Goal: Task Accomplishment & Management: Complete application form

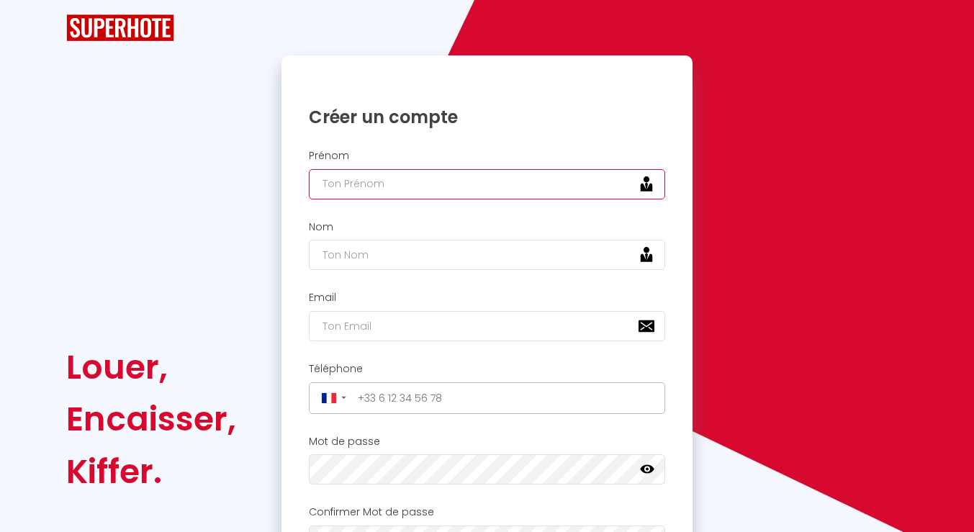
click at [338, 186] on input "text" at bounding box center [487, 184] width 357 height 30
type input "[PERSON_NAME]"
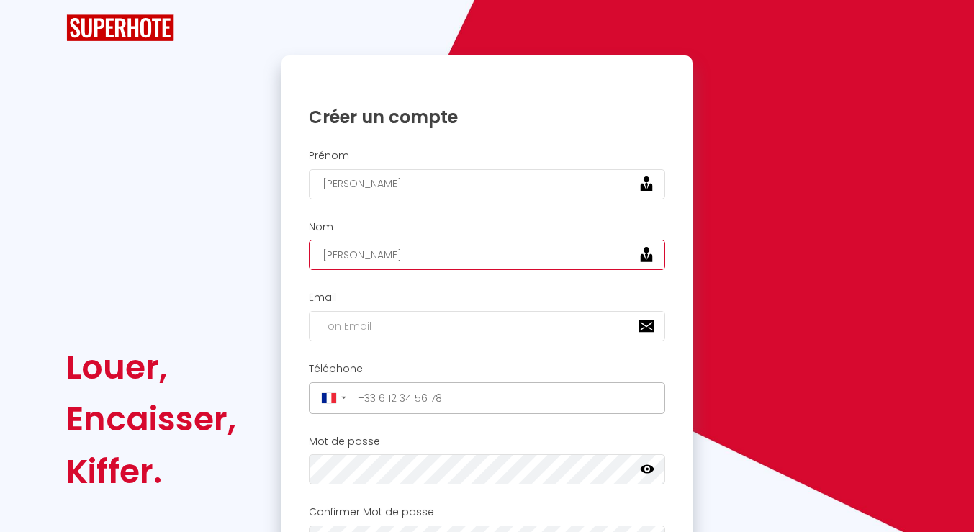
type input "[PERSON_NAME]"
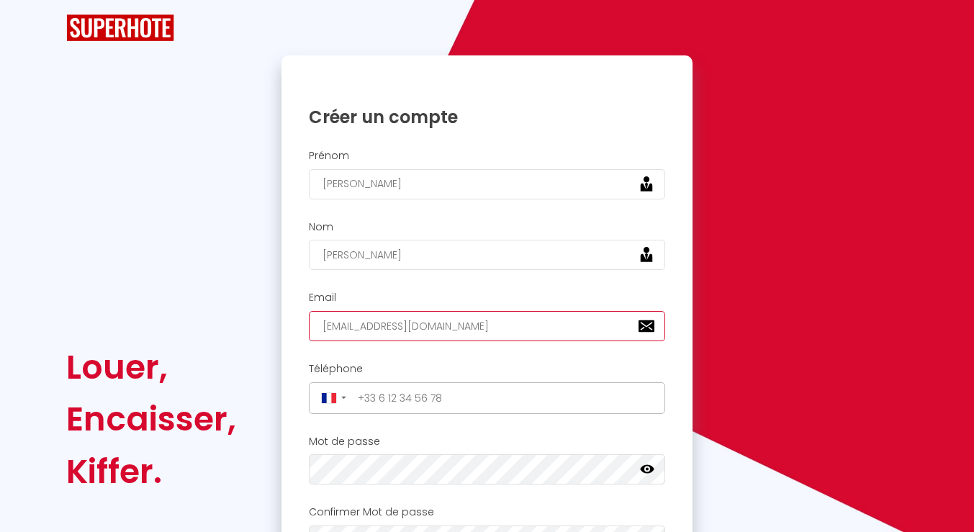
type input "[EMAIL_ADDRESS][DOMAIN_NAME]"
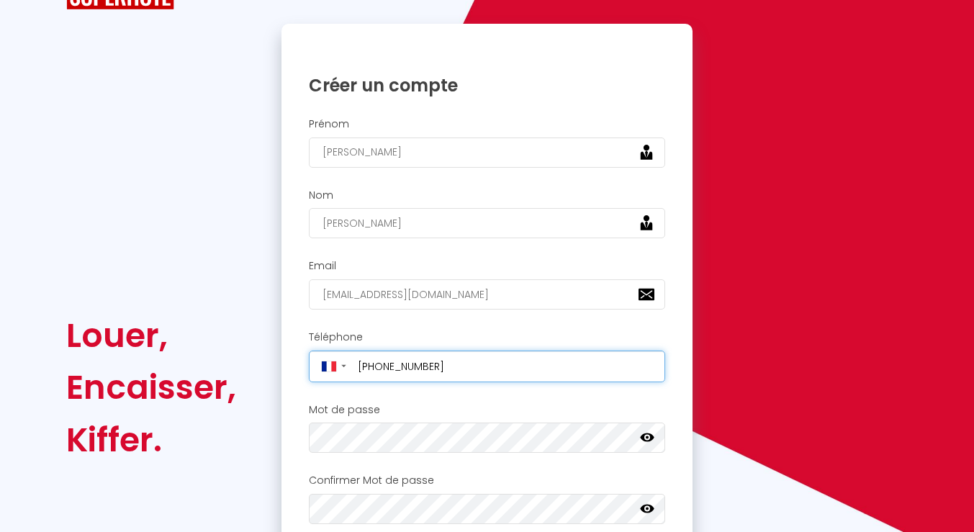
scroll to position [207, 0]
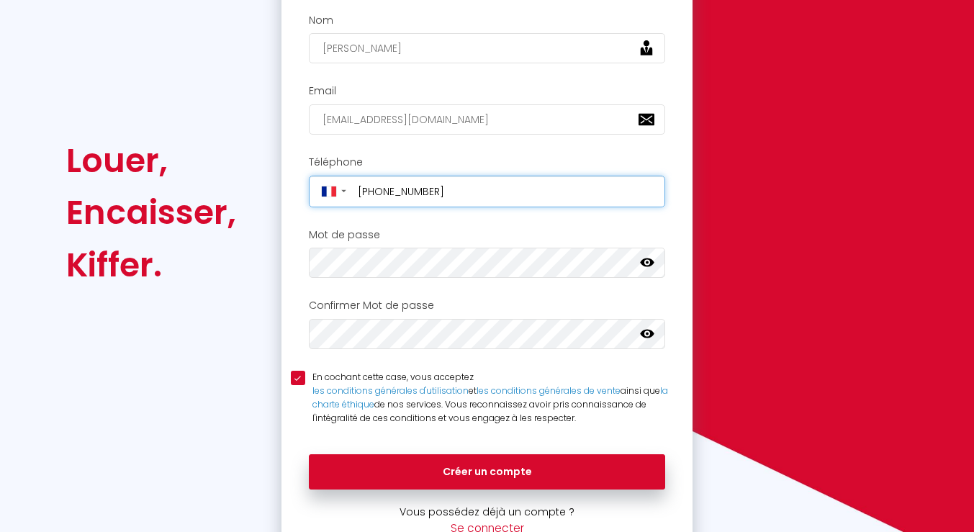
type input "[PHONE_NUMBER]"
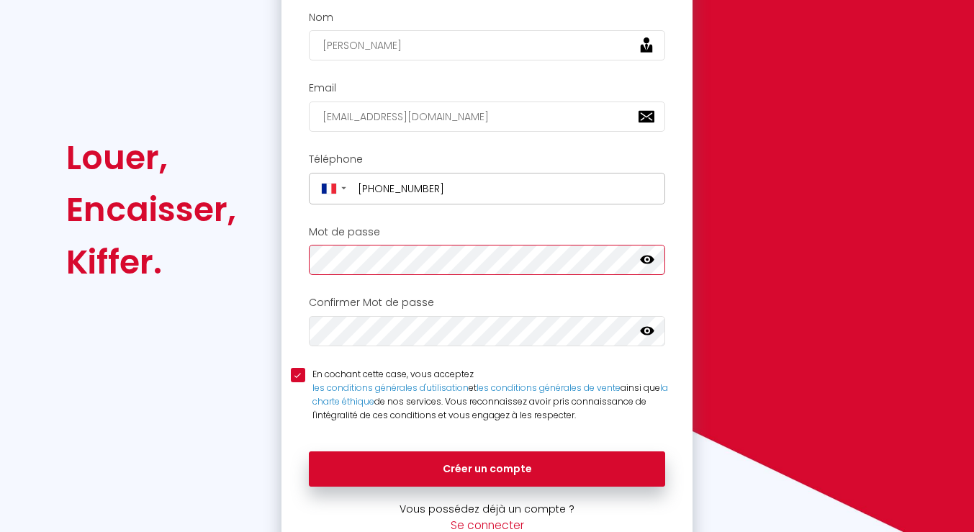
scroll to position [209, 0]
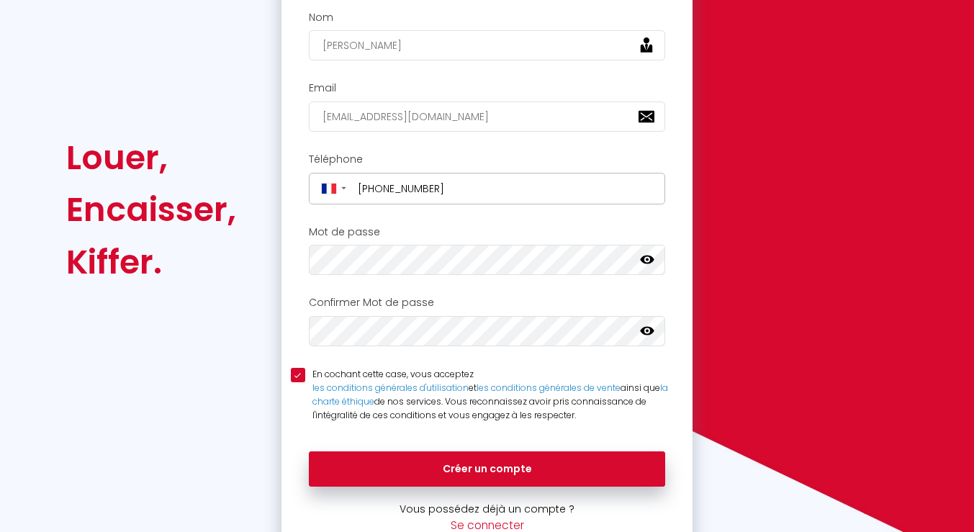
click at [164, 397] on div "Louer, Encaisser, [PERSON_NAME]." at bounding box center [163, 210] width 215 height 729
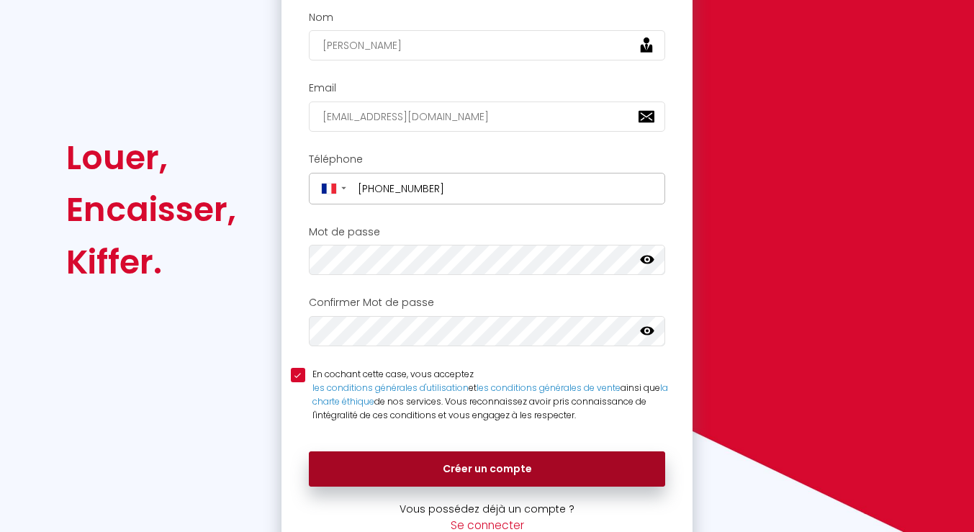
click at [464, 468] on button "Créer un compte" at bounding box center [487, 469] width 357 height 36
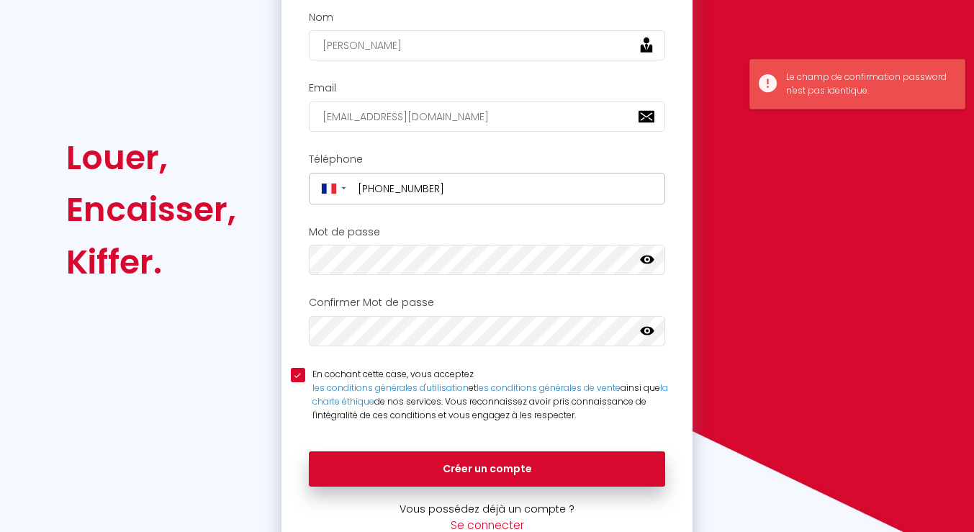
click at [641, 261] on icon at bounding box center [647, 260] width 14 height 14
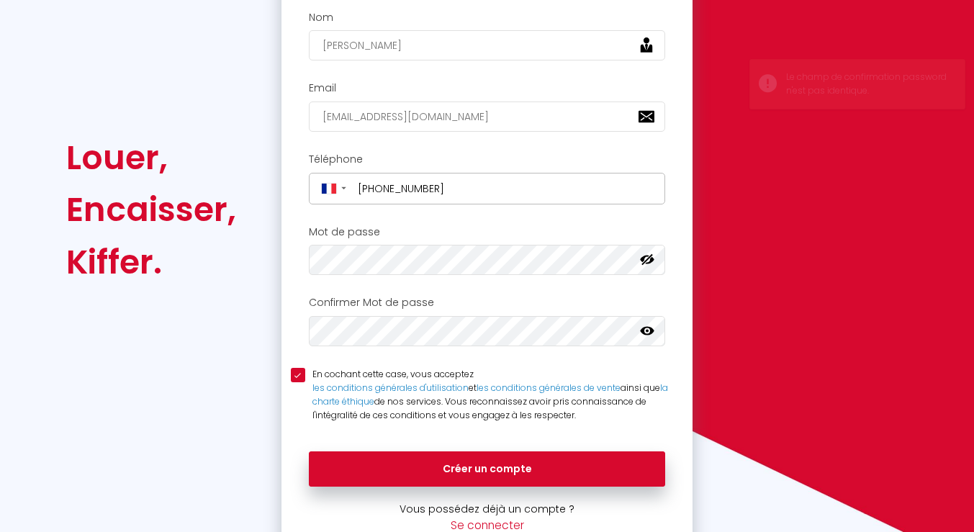
click at [642, 333] on icon at bounding box center [647, 331] width 14 height 9
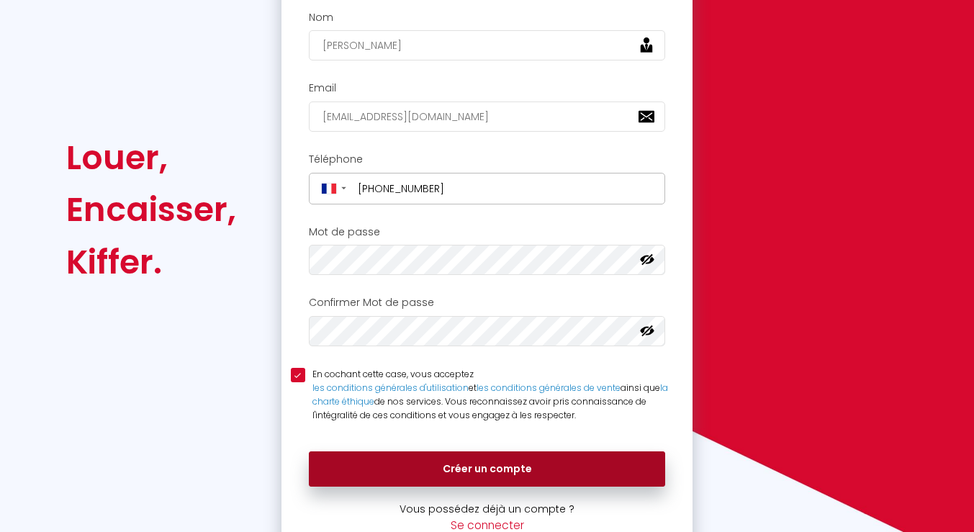
click at [346, 461] on button "Créer un compte" at bounding box center [487, 469] width 357 height 36
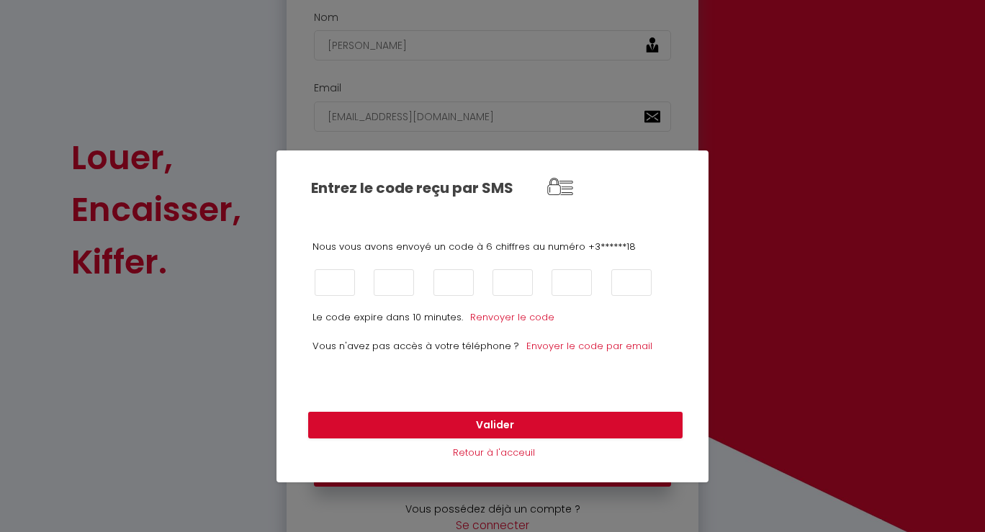
click at [374, 330] on div "Le code expire dans 10 minutes. Renvoyer le code Vous n'avez pas accès à votre …" at bounding box center [492, 332] width 360 height 73
click at [328, 293] on input "text" at bounding box center [335, 282] width 40 height 27
type input "0"
type input "1"
type input "5"
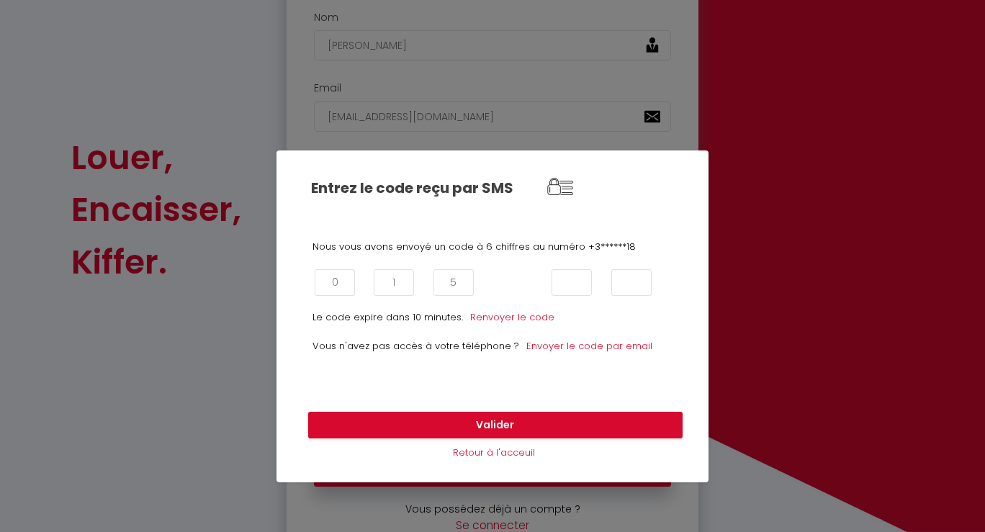
type input "7"
type input "5"
type input "4"
click button "Valider" at bounding box center [495, 425] width 374 height 27
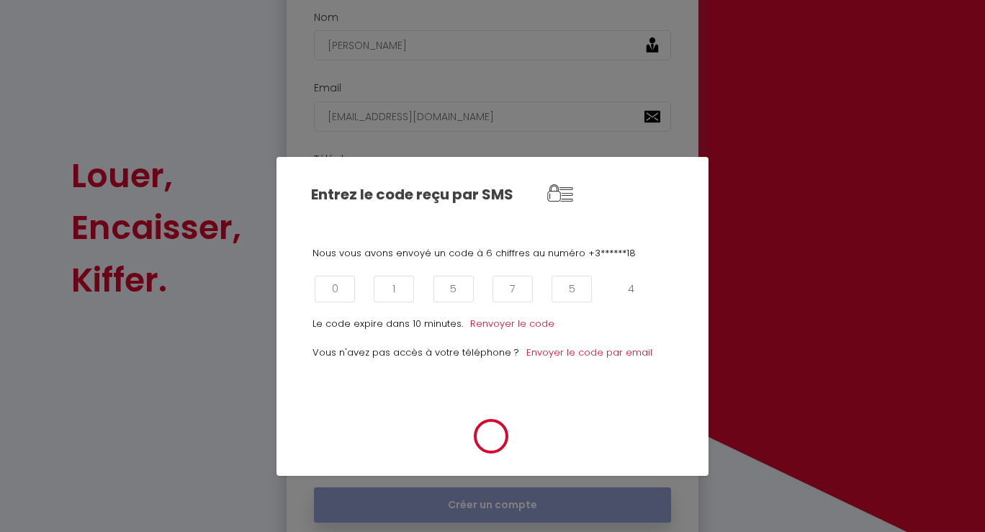
scroll to position [227, 0]
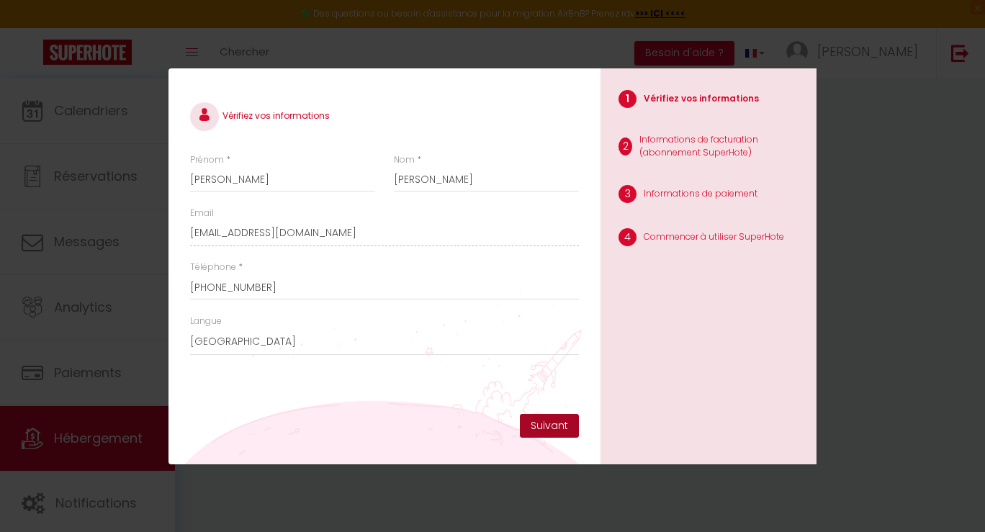
click at [551, 423] on button "Suivant" at bounding box center [549, 426] width 59 height 24
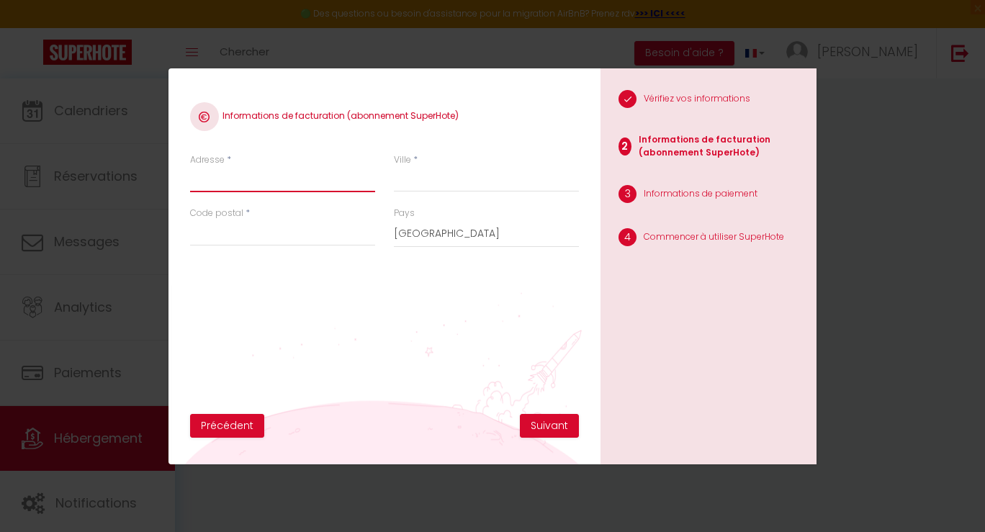
click at [336, 179] on input "Adresse" at bounding box center [282, 179] width 185 height 26
type input "[STREET_ADDRESS]"
type input "8"
type input "K"
type input "La Croix-Valmer"
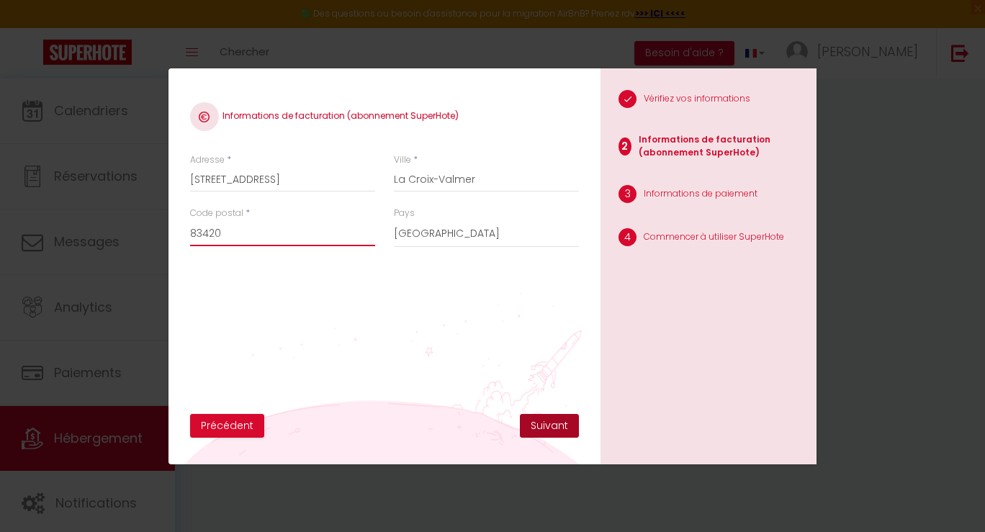
type input "83420"
click at [536, 419] on button "Suivant" at bounding box center [549, 426] width 59 height 24
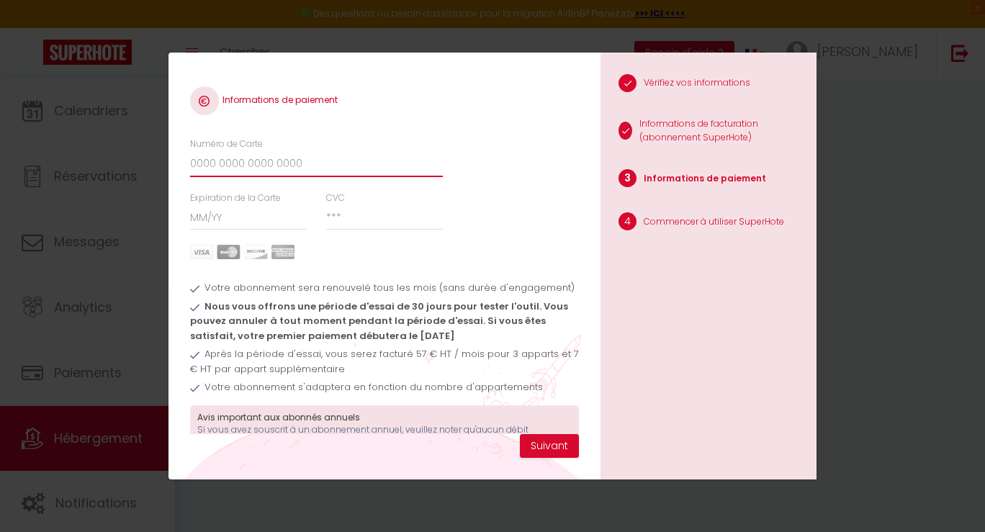
click at [298, 167] on input "Numéro de Carte" at bounding box center [316, 164] width 253 height 26
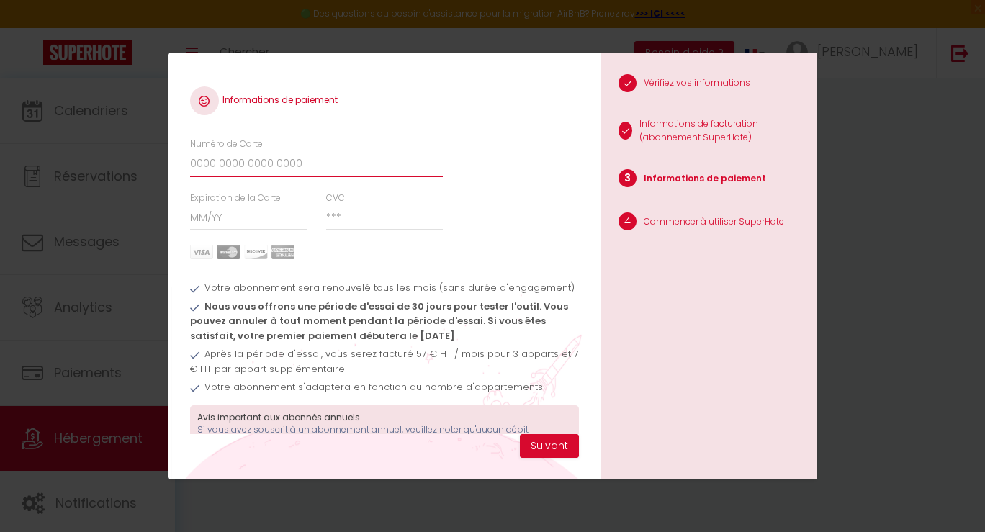
click at [298, 167] on input "Numéro de Carte" at bounding box center [316, 164] width 253 height 26
type input "[CREDIT_CARD_NUMBER]"
click at [266, 222] on input "Expiration de la Carte" at bounding box center [248, 217] width 117 height 26
type input "04 / 27"
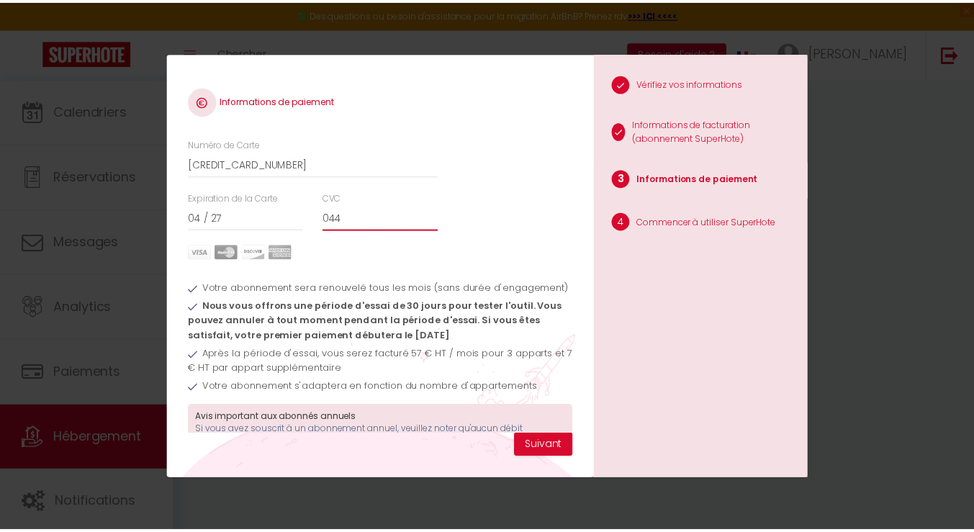
scroll to position [82, 0]
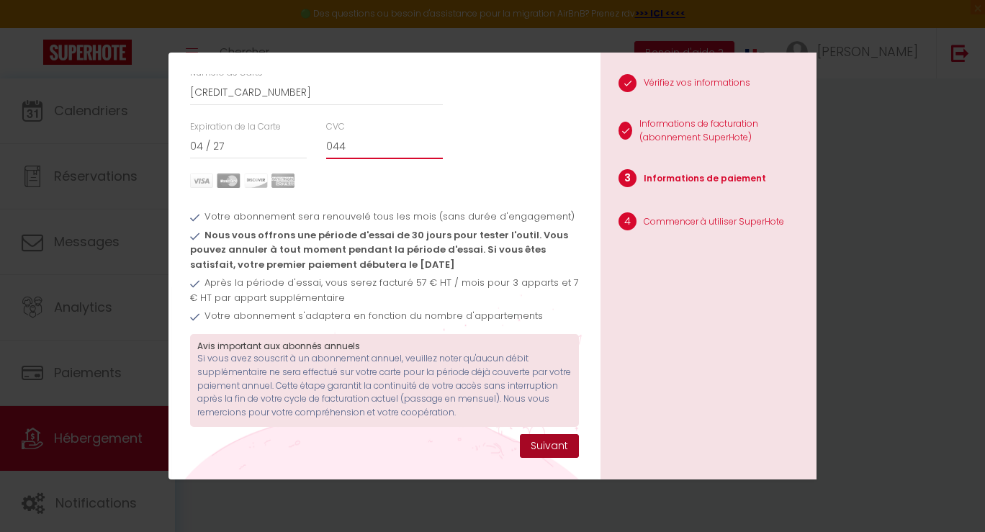
type input "044"
click at [535, 454] on button "Suivant" at bounding box center [549, 446] width 59 height 24
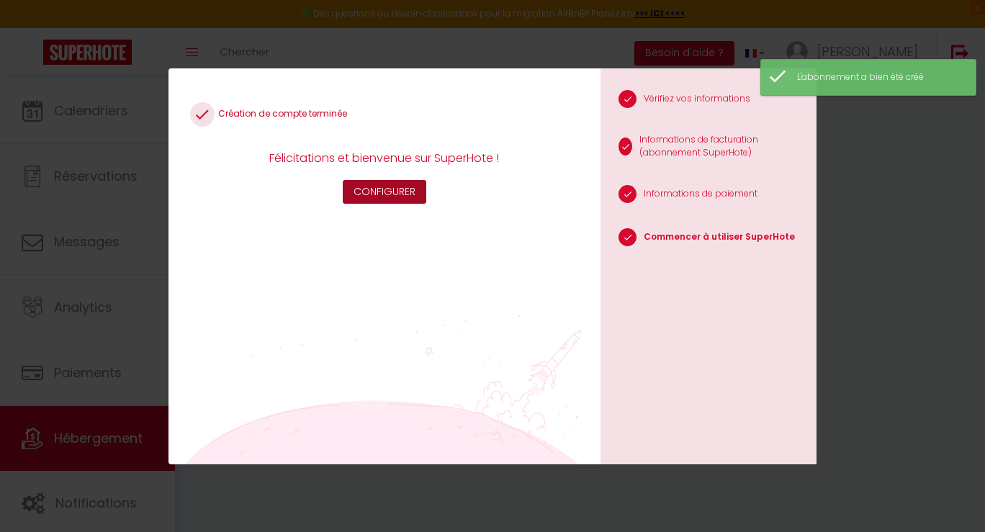
click at [371, 199] on button "Configurer" at bounding box center [385, 192] width 84 height 24
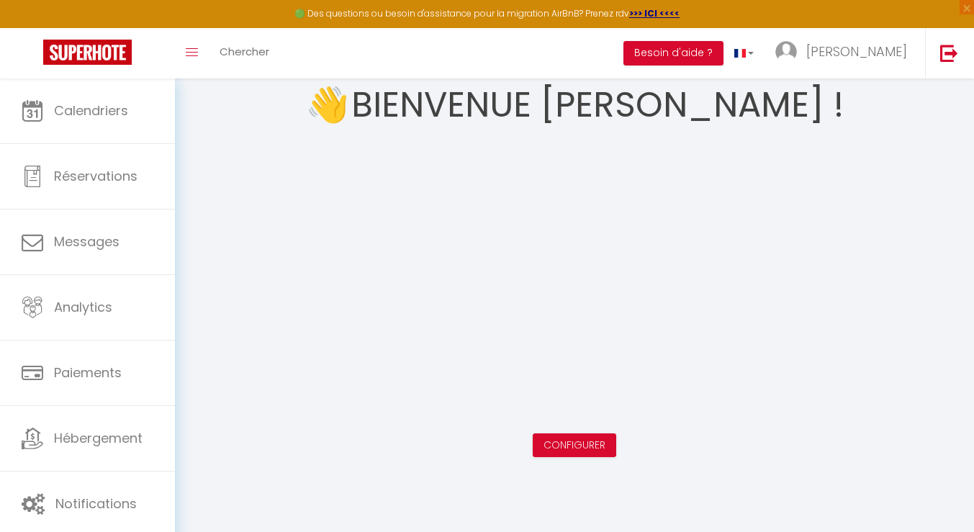
scroll to position [78, 0]
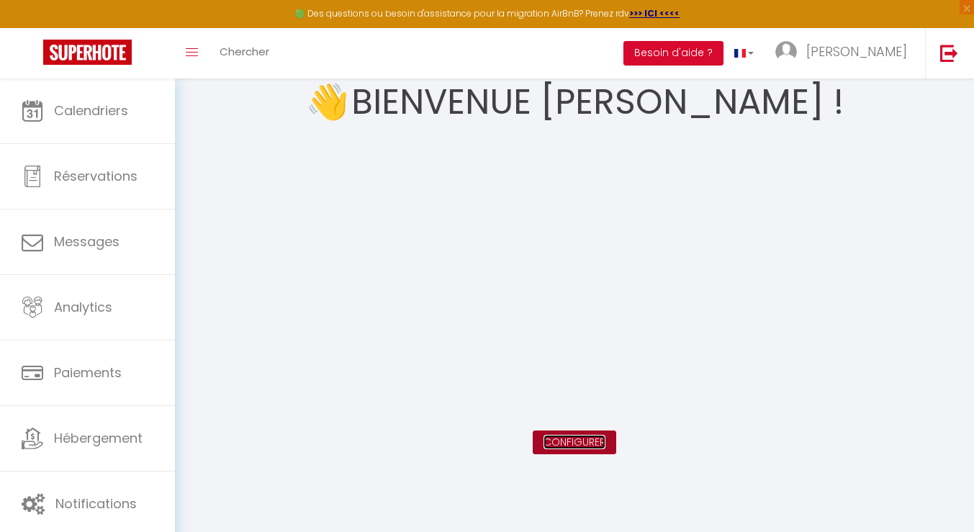
click at [562, 442] on link "Configurer" at bounding box center [575, 442] width 62 height 14
